Goal: Navigation & Orientation: Understand site structure

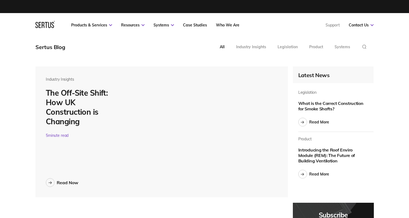
scroll to position [3, 3]
